Goal: Information Seeking & Learning: Learn about a topic

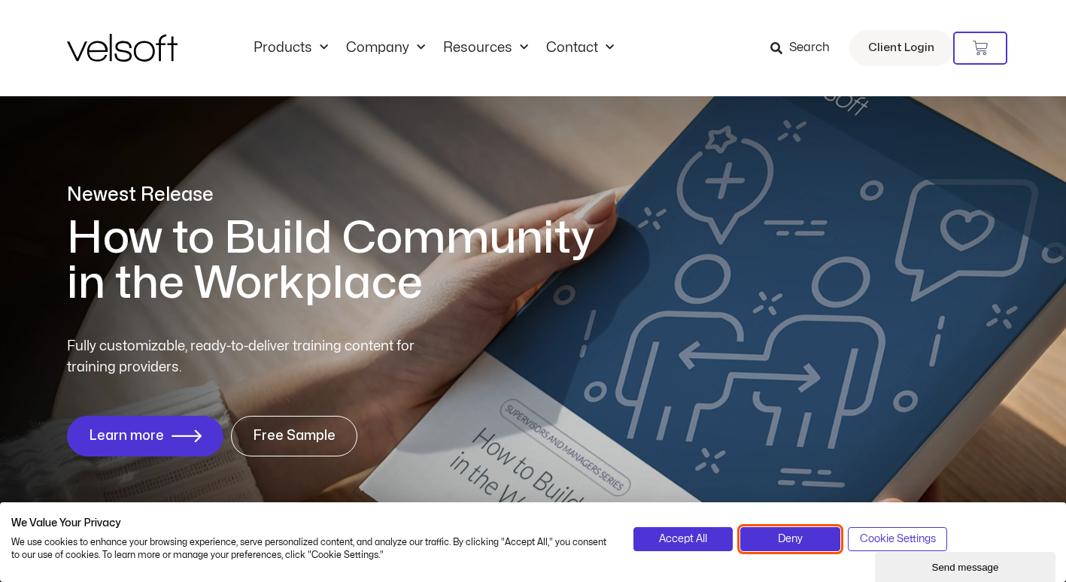
click at [807, 545] on button "Deny" at bounding box center [790, 539] width 100 height 24
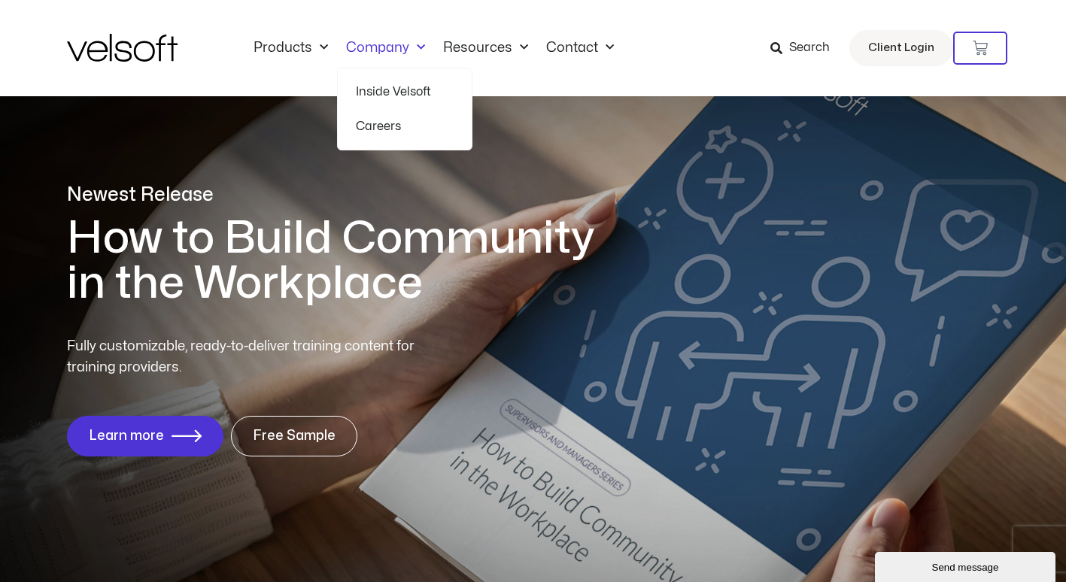
click at [410, 53] on span "Menu" at bounding box center [417, 47] width 16 height 25
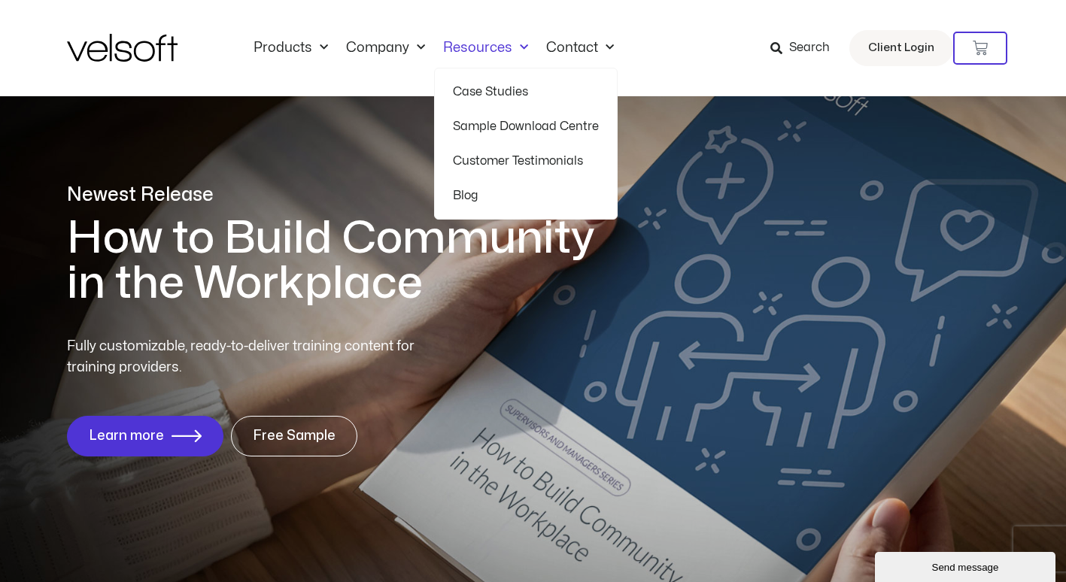
click at [519, 52] on span "Menu" at bounding box center [520, 47] width 16 height 25
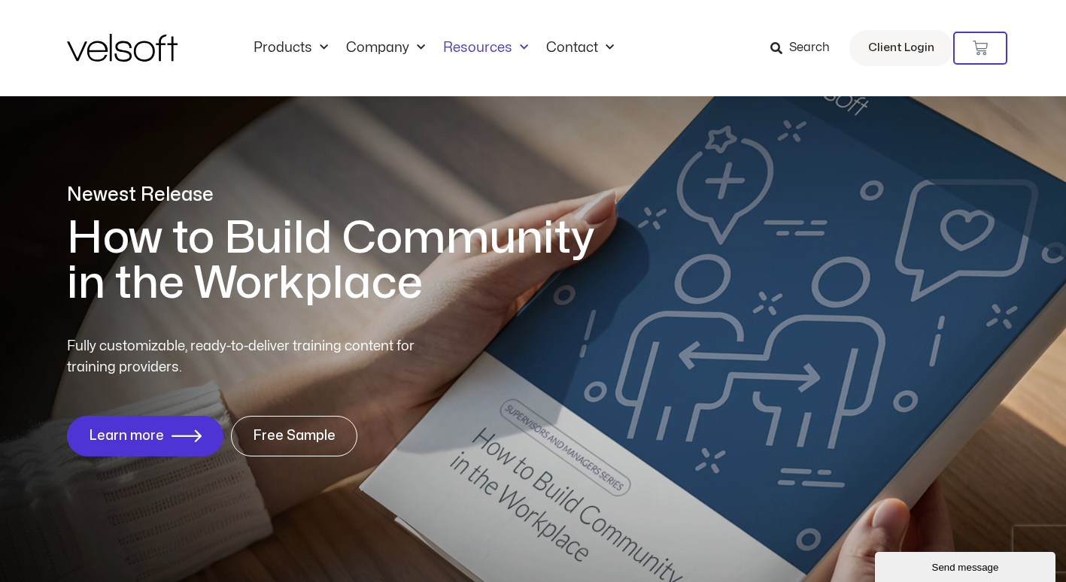
click at [519, 52] on span "Menu" at bounding box center [520, 47] width 16 height 25
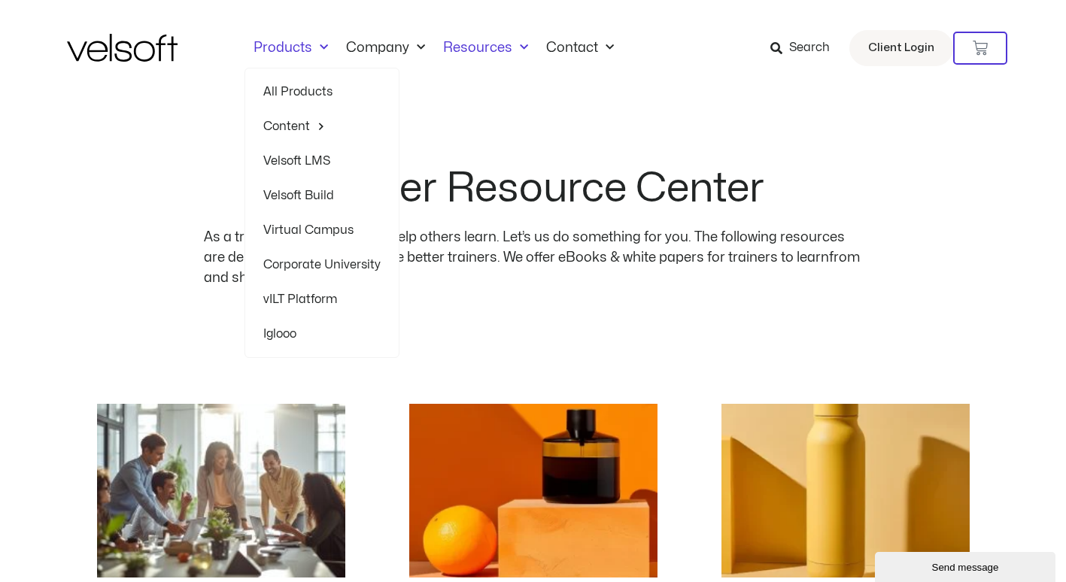
click at [295, 268] on link "Corporate University" at bounding box center [321, 264] width 117 height 35
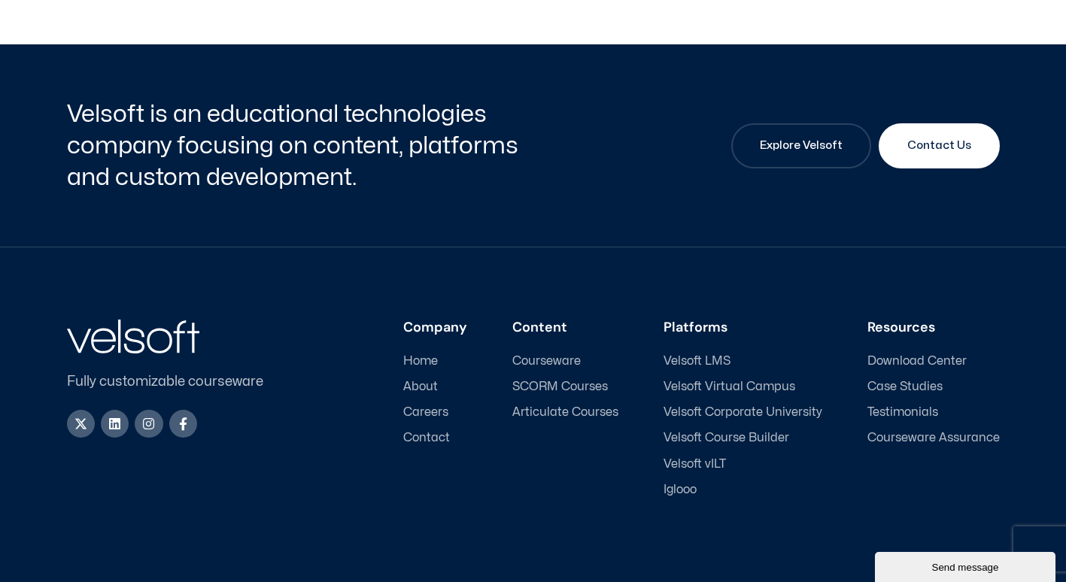
scroll to position [5753, 0]
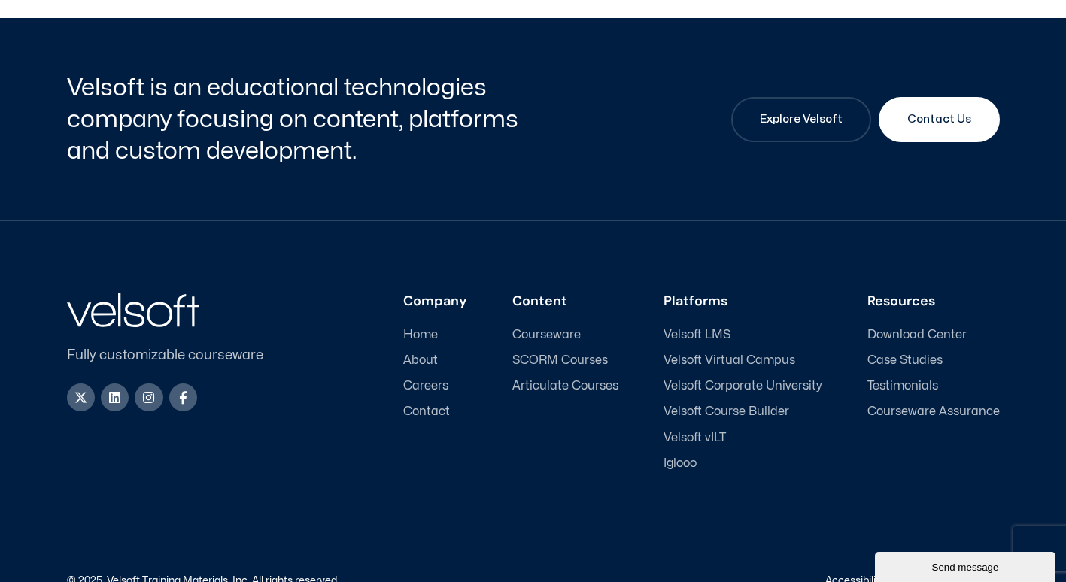
click at [576, 328] on span "Courseware" at bounding box center [546, 335] width 68 height 14
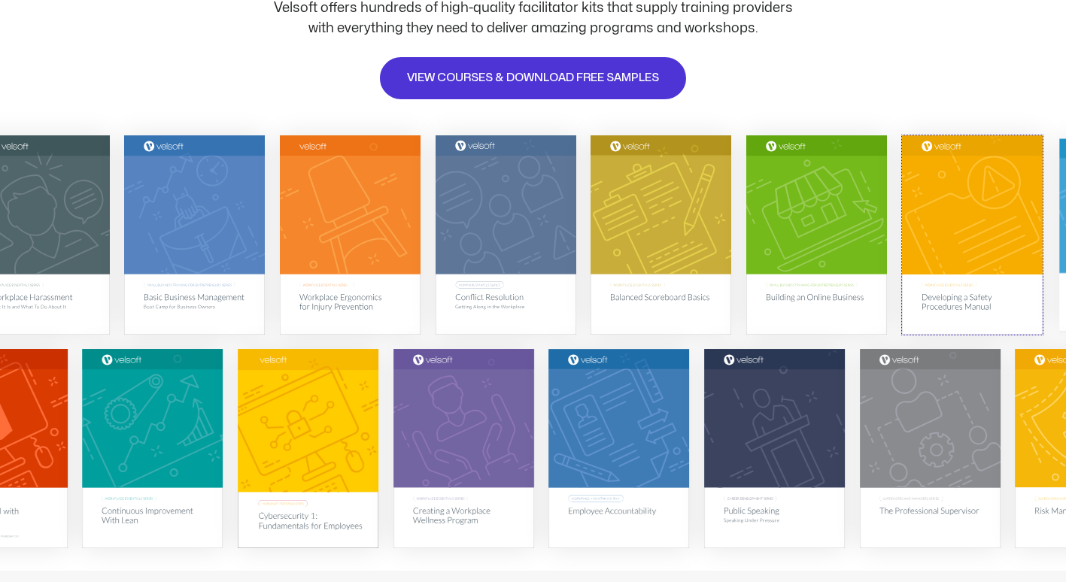
scroll to position [150, 0]
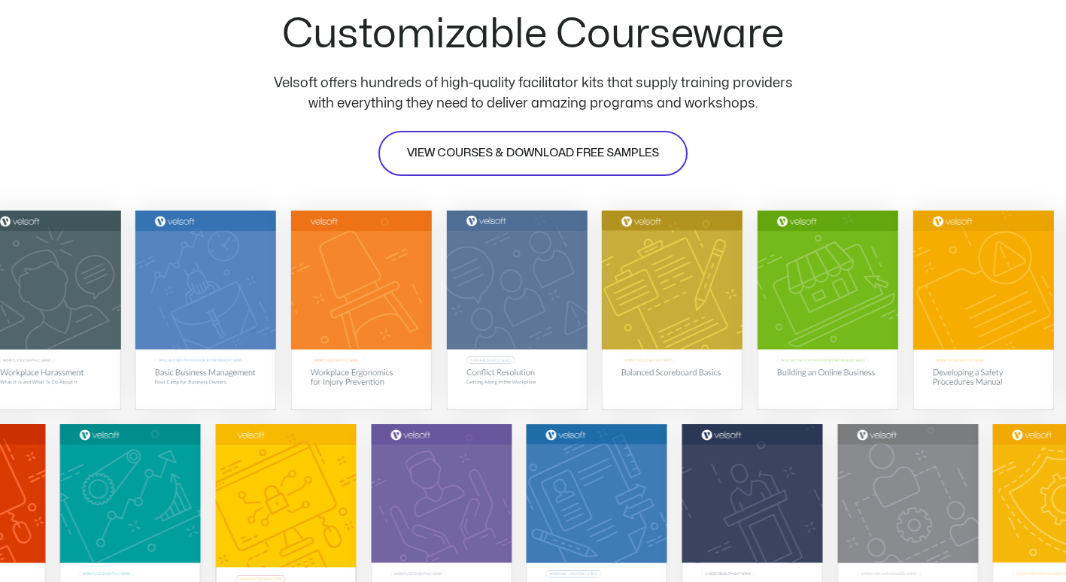
click at [585, 155] on span "VIEW COURSES & DOWNLOAD FREE SAMPLES" at bounding box center [533, 153] width 252 height 18
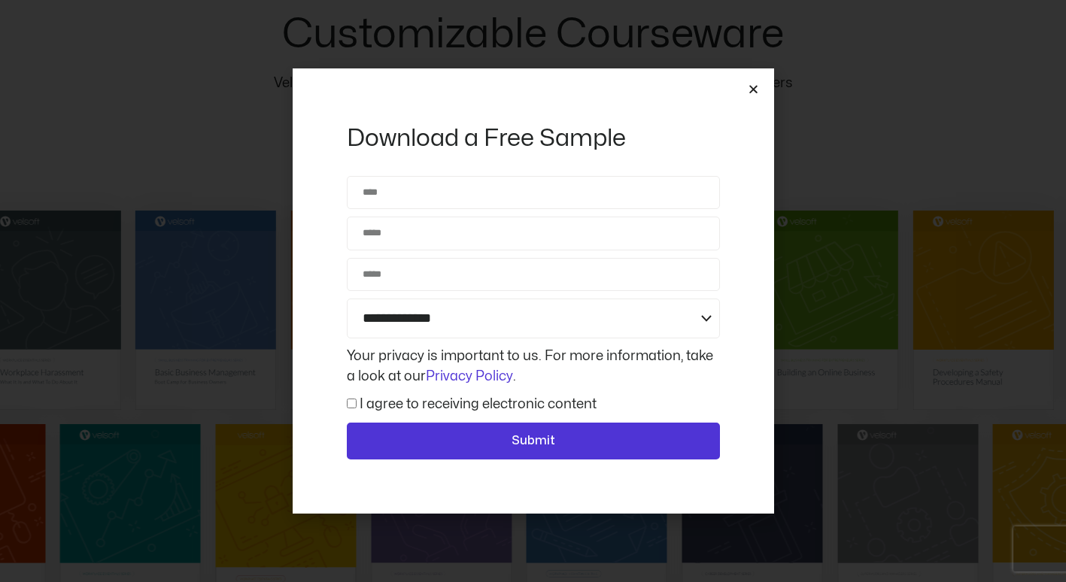
click at [750, 90] on icon "Close" at bounding box center [753, 88] width 11 height 11
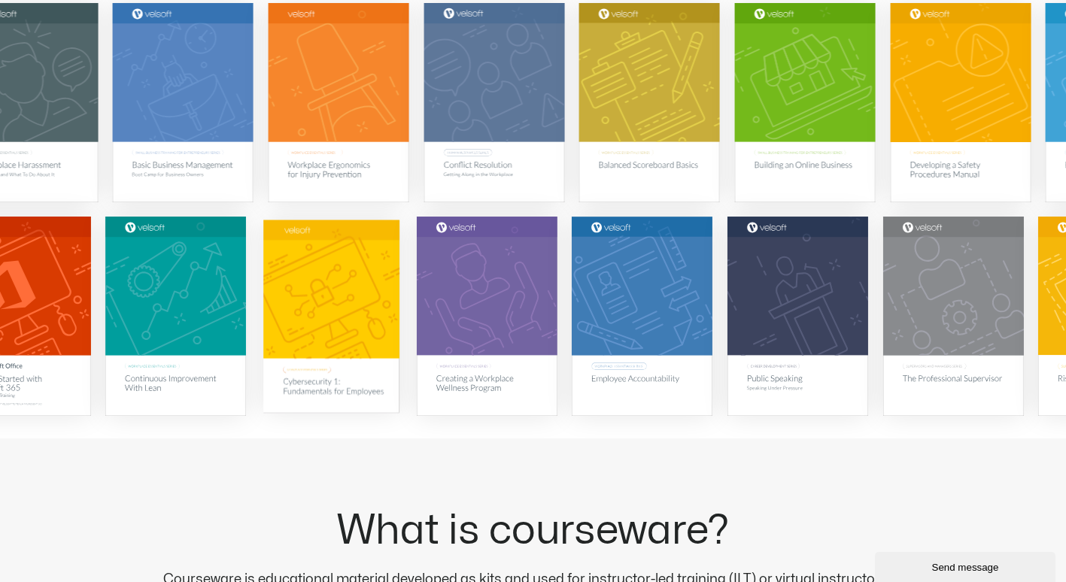
scroll to position [376, 0]
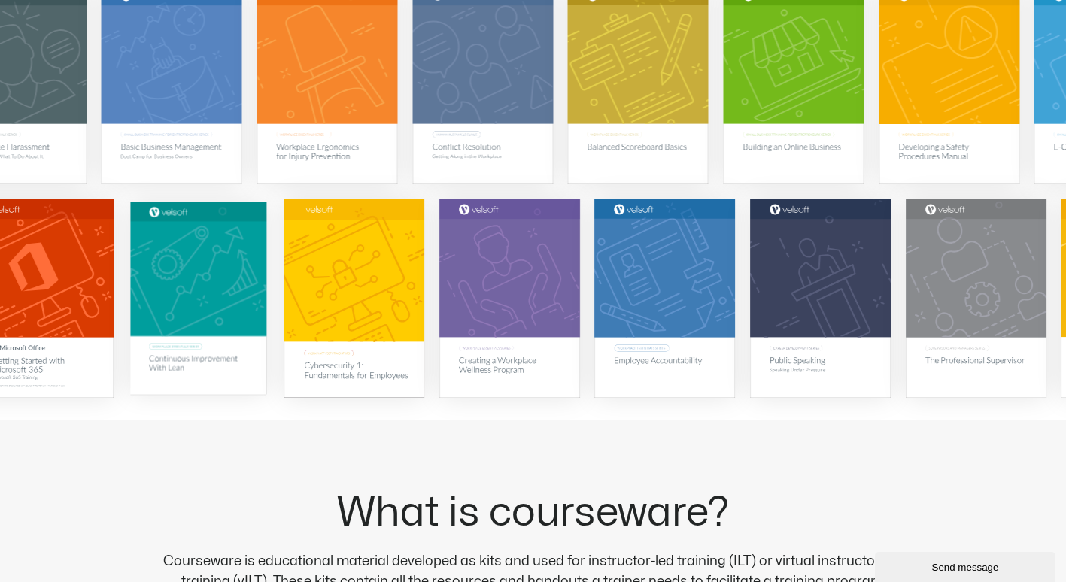
click at [168, 353] on img at bounding box center [198, 298] width 136 height 193
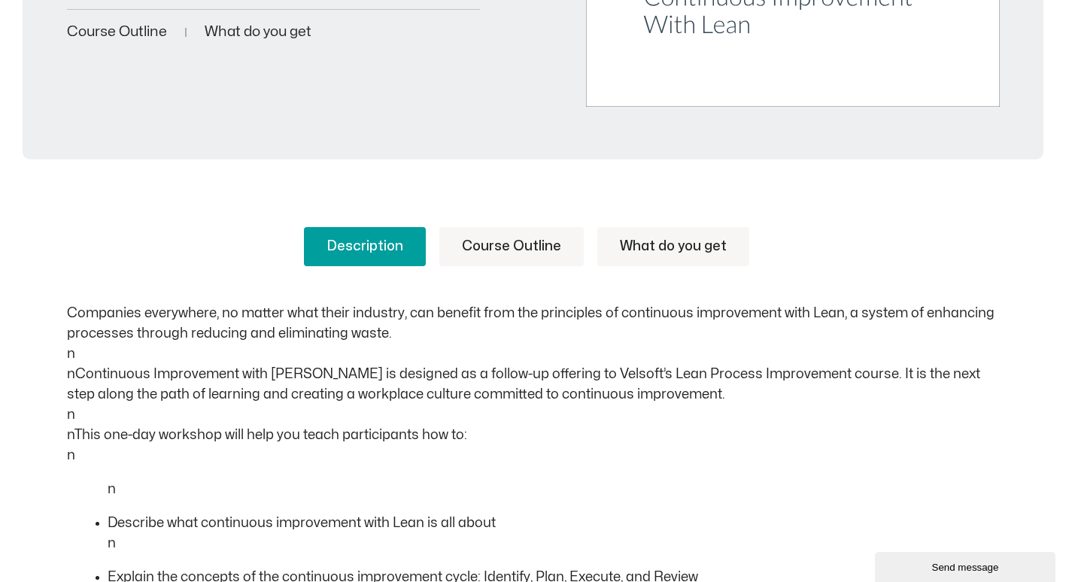
scroll to position [243, 0]
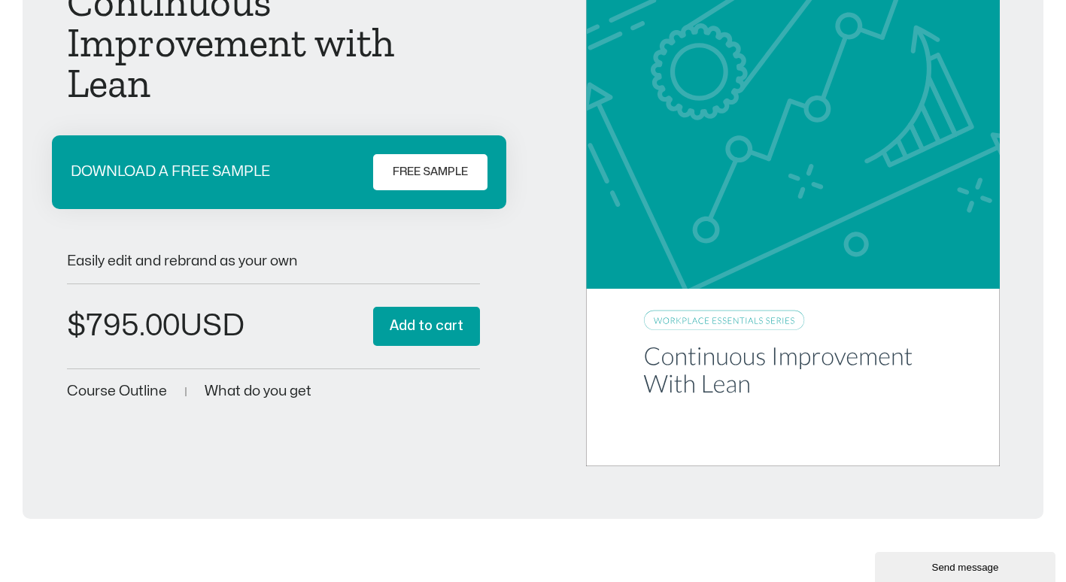
click at [449, 176] on span "FREE SAMPLE" at bounding box center [430, 172] width 75 height 18
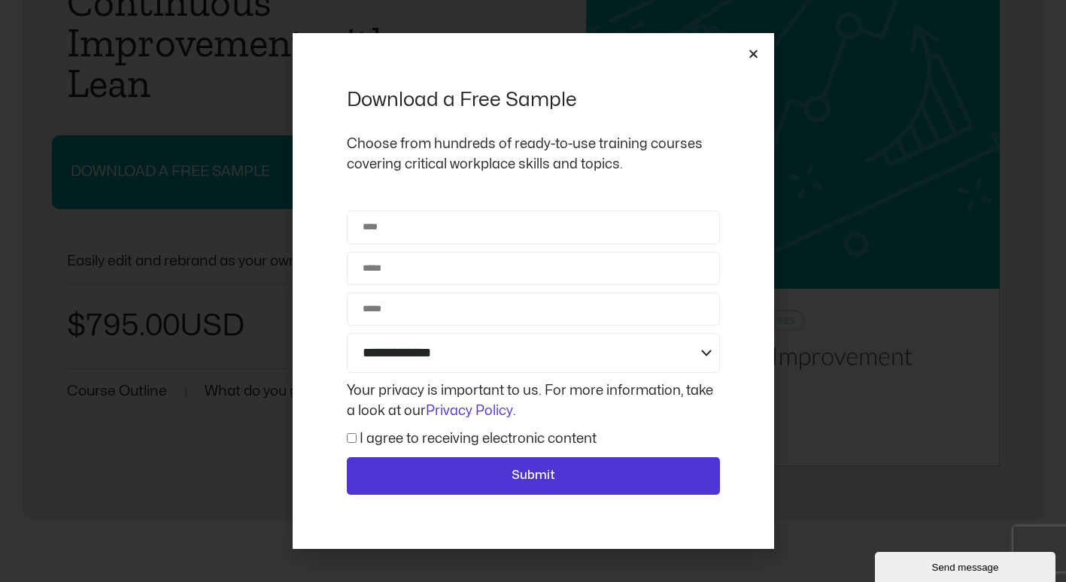
click at [755, 57] on icon "Close" at bounding box center [753, 53] width 11 height 11
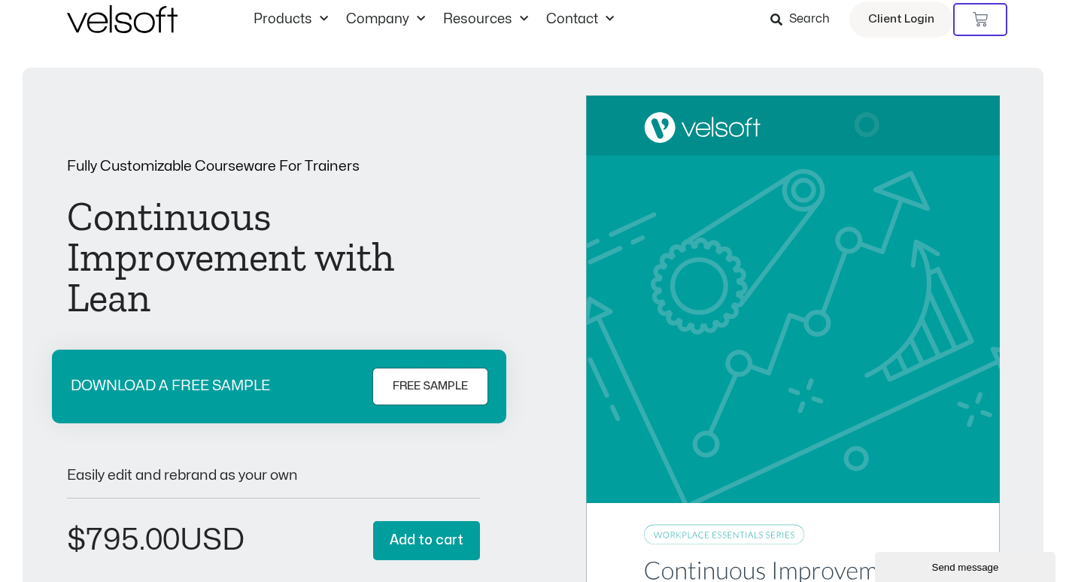
scroll to position [17, 0]
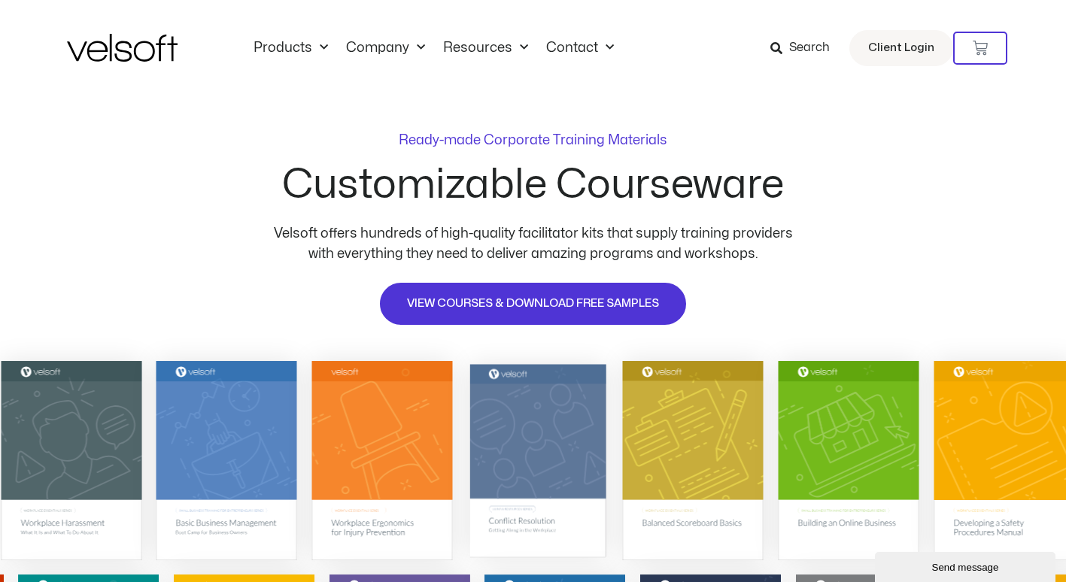
scroll to position [75, 0]
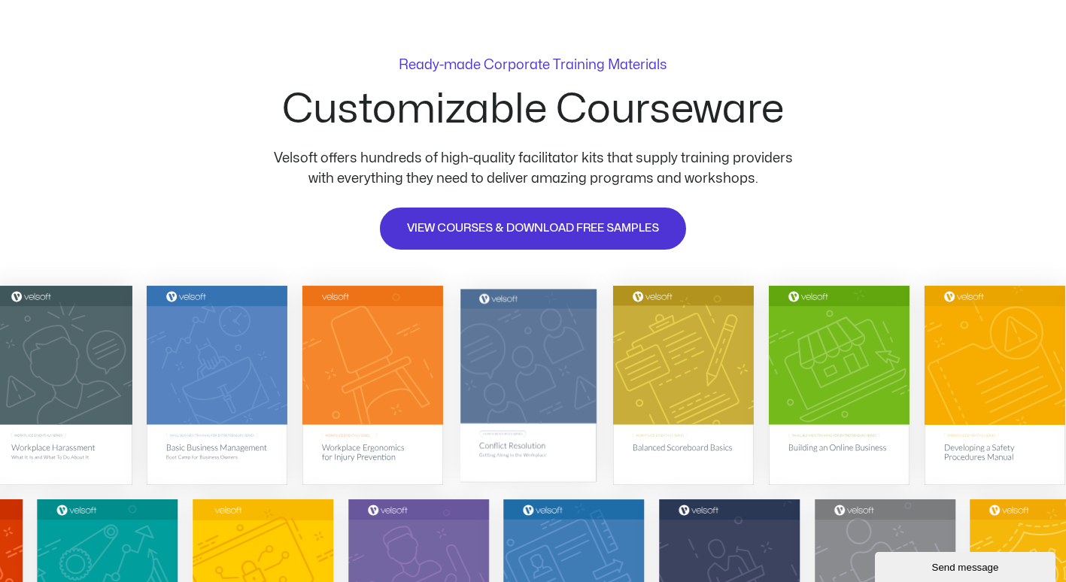
click at [567, 450] on img at bounding box center [528, 384] width 136 height 193
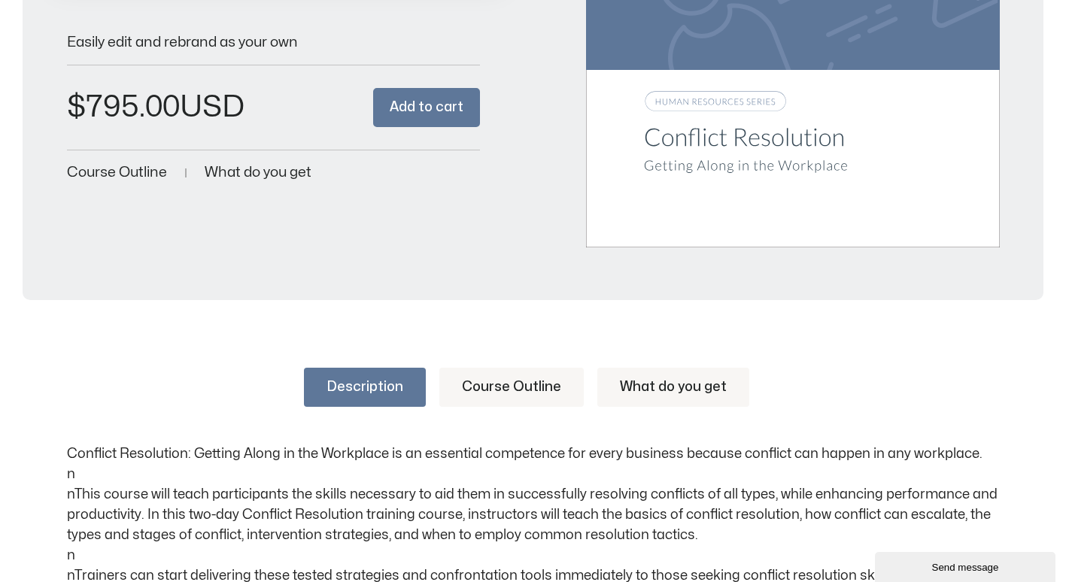
scroll to position [526, 0]
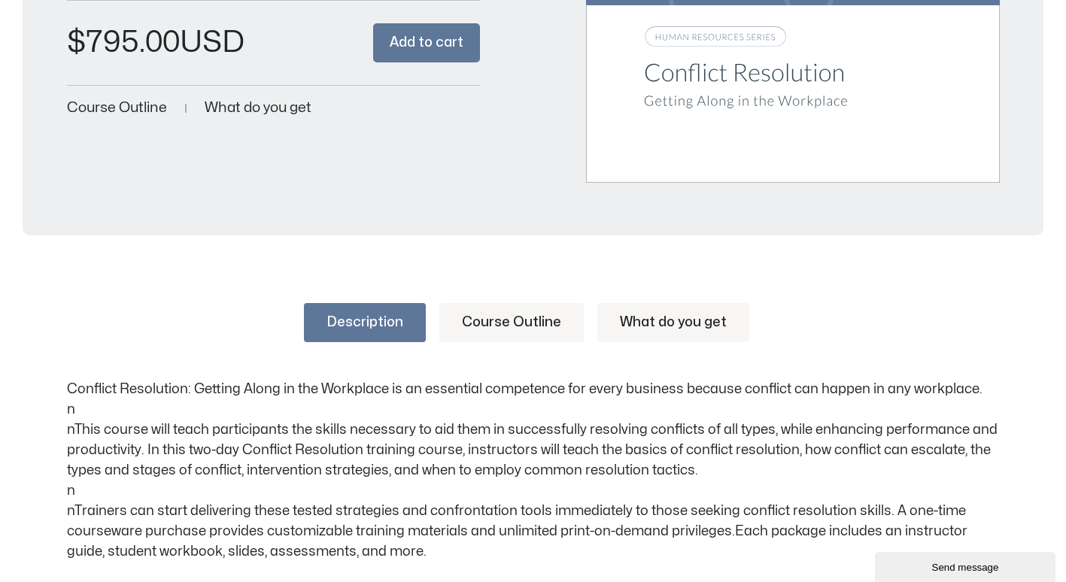
click at [562, 322] on link "Course Outline" at bounding box center [511, 322] width 144 height 39
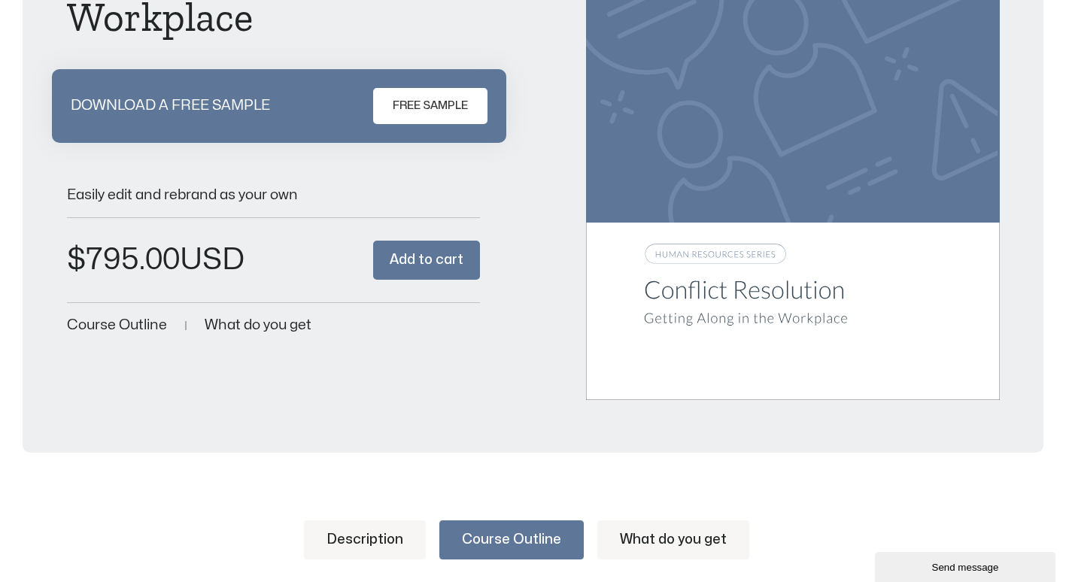
scroll to position [226, 0]
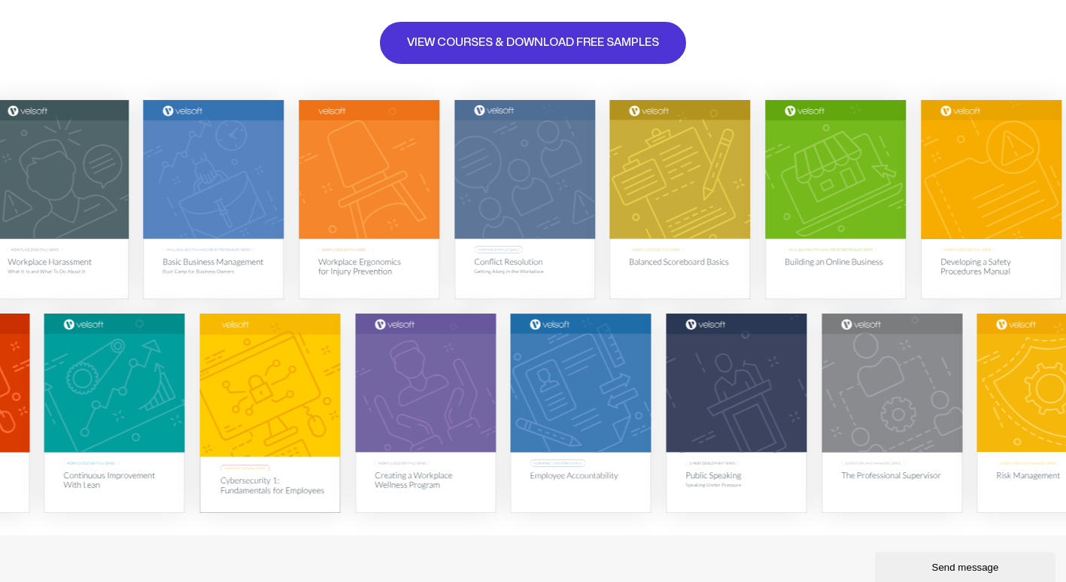
scroll to position [526, 0]
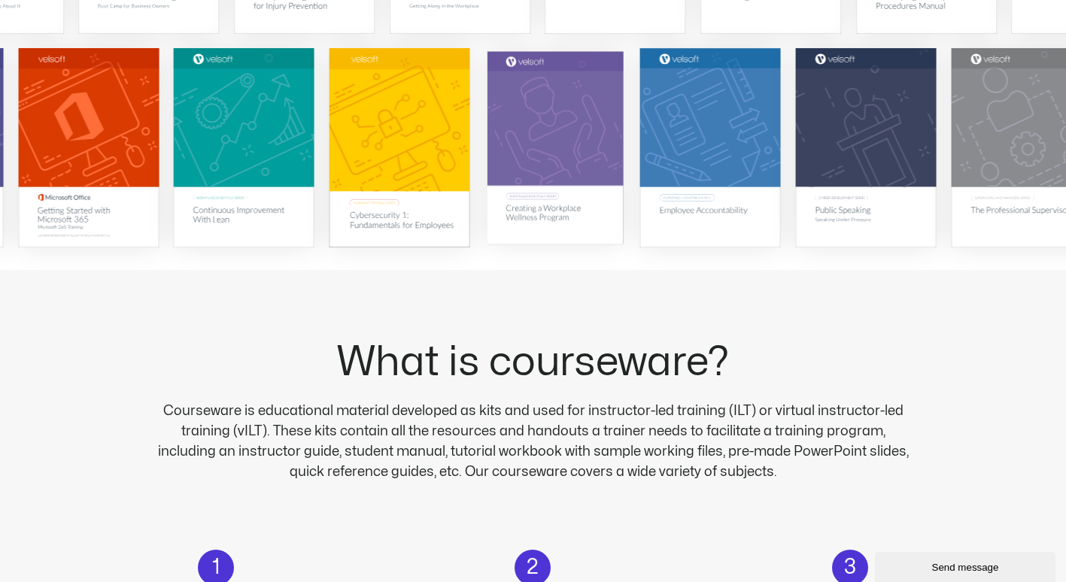
click at [553, 212] on img at bounding box center [555, 147] width 136 height 193
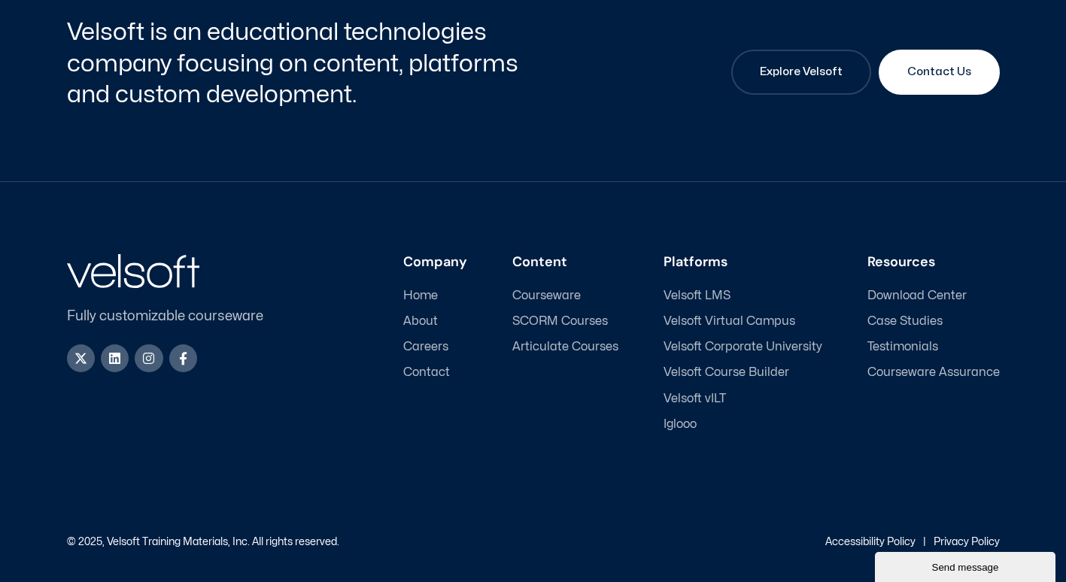
scroll to position [1647, 0]
click at [931, 320] on span "Case Studies" at bounding box center [904, 321] width 75 height 14
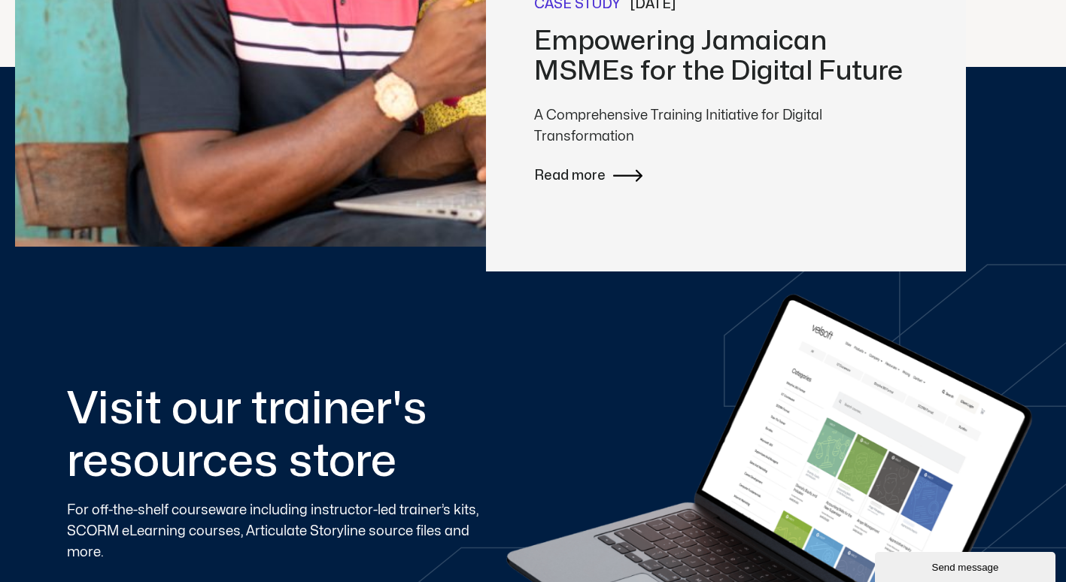
scroll to position [602, 0]
